Goal: Transaction & Acquisition: Book appointment/travel/reservation

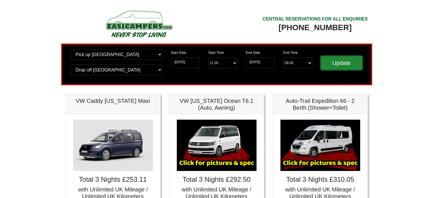
click at [337, 65] on input "Update" at bounding box center [342, 63] width 42 height 14
click at [116, 51] on select "Change pick up location? Pick up [GEOGRAPHIC_DATA] [GEOGRAPHIC_DATA] [GEOGRAPHI…" at bounding box center [116, 54] width 91 height 11
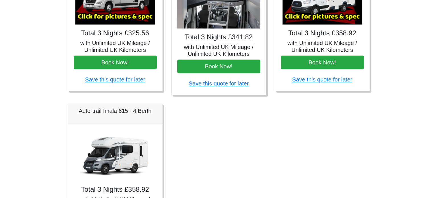
scroll to position [199, 0]
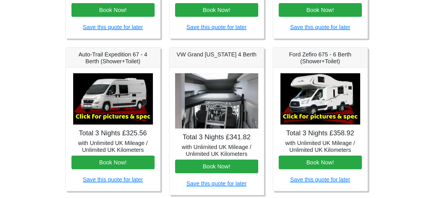
click at [320, 107] on img at bounding box center [321, 98] width 80 height 51
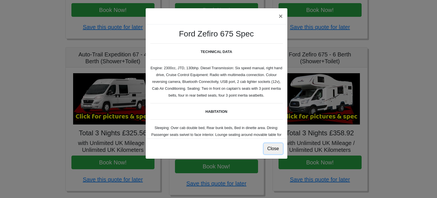
drag, startPoint x: 272, startPoint y: 150, endPoint x: 276, endPoint y: 151, distance: 3.8
click at [272, 150] on button "Close" at bounding box center [273, 148] width 19 height 11
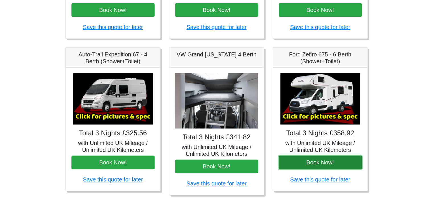
click at [314, 159] on button "Book Now!" at bounding box center [320, 162] width 83 height 14
click at [318, 162] on button "Book Now!" at bounding box center [320, 162] width 83 height 14
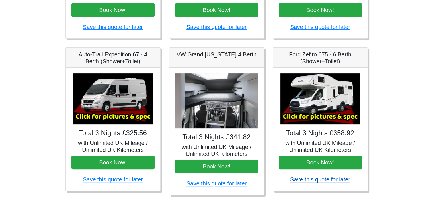
click at [320, 179] on link "Save this quote for later" at bounding box center [320, 179] width 60 height 6
click at [317, 108] on img at bounding box center [321, 98] width 80 height 51
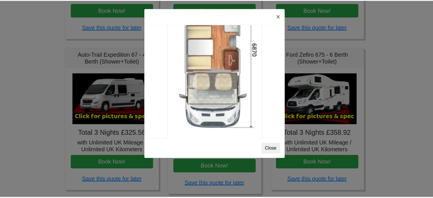
scroll to position [1003, 0]
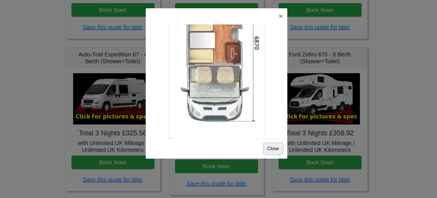
click at [277, 149] on button "Close" at bounding box center [273, 148] width 19 height 11
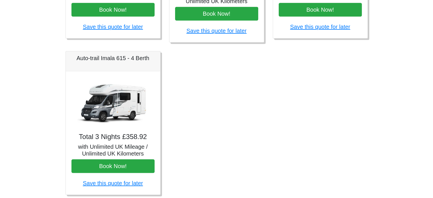
scroll to position [370, 0]
